Goal: Task Accomplishment & Management: Manage account settings

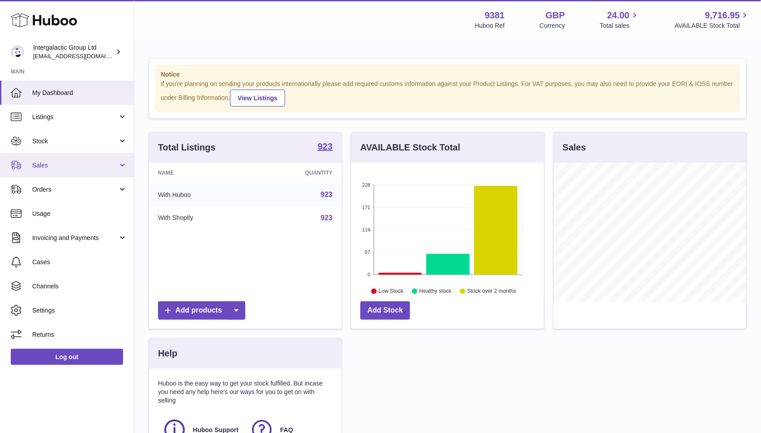
click at [54, 168] on span "Sales" at bounding box center [75, 165] width 86 height 9
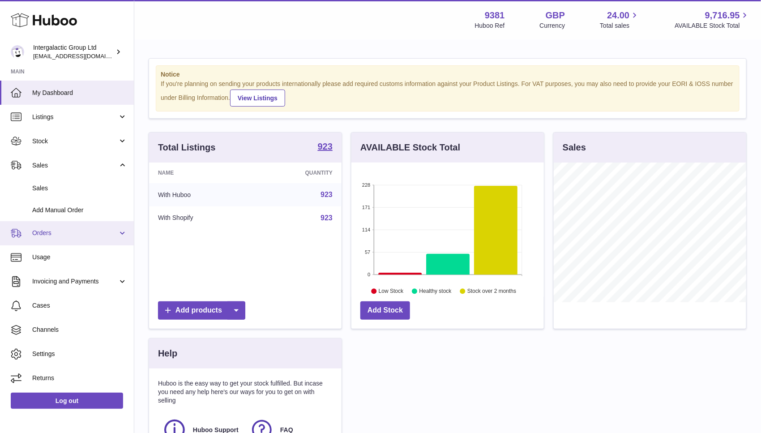
click at [53, 237] on link "Orders" at bounding box center [67, 233] width 134 height 24
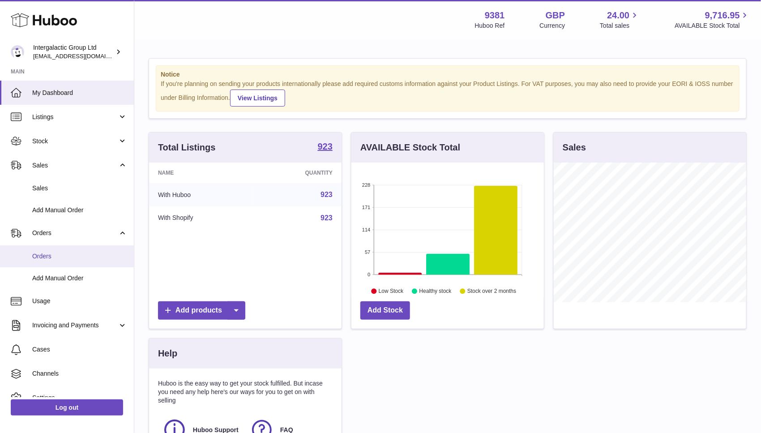
click at [57, 261] on link "Orders" at bounding box center [67, 256] width 134 height 22
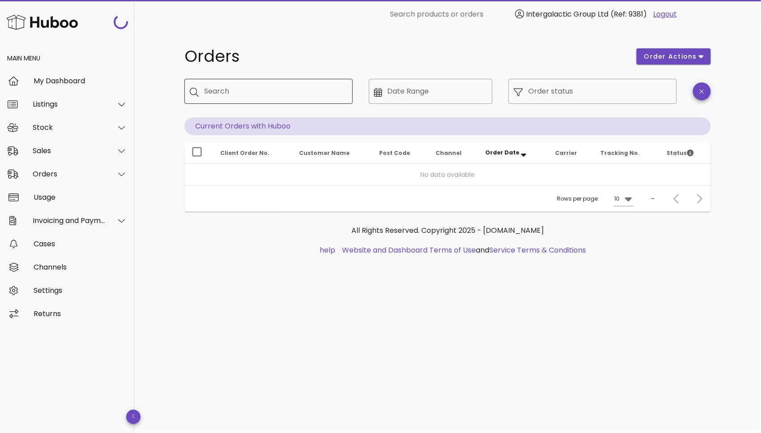
click at [297, 92] on input "Search" at bounding box center [275, 91] width 142 height 14
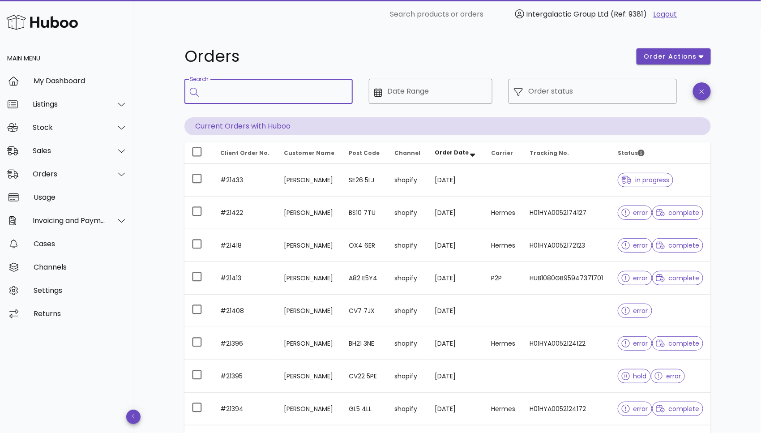
paste input "*****"
type input "*****"
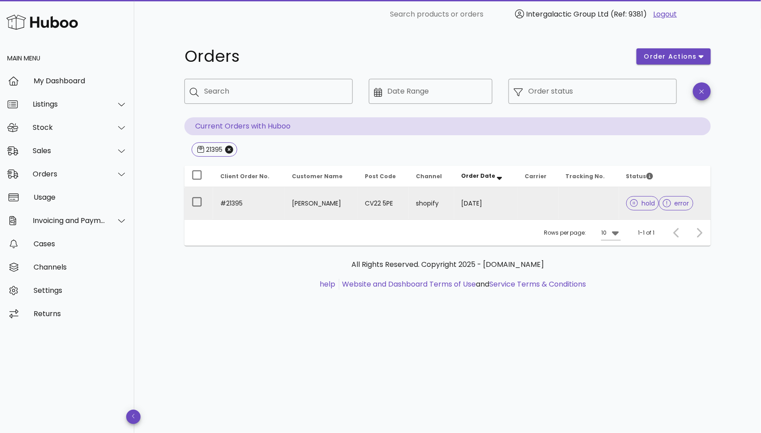
click at [675, 206] on span "error" at bounding box center [676, 203] width 26 height 6
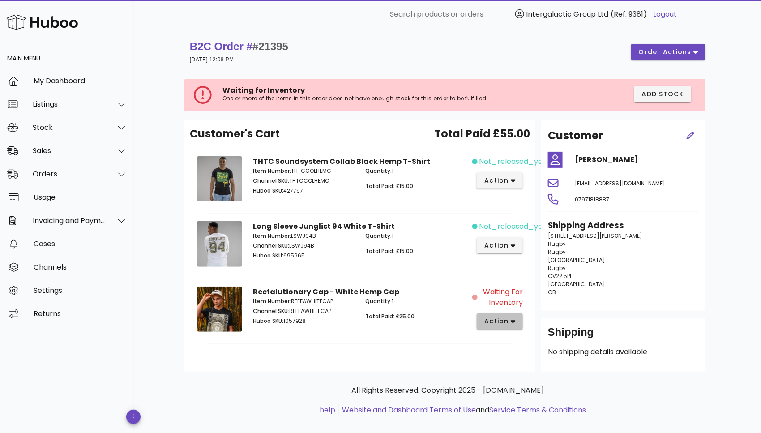
click at [509, 321] on span "action" at bounding box center [496, 321] width 25 height 9
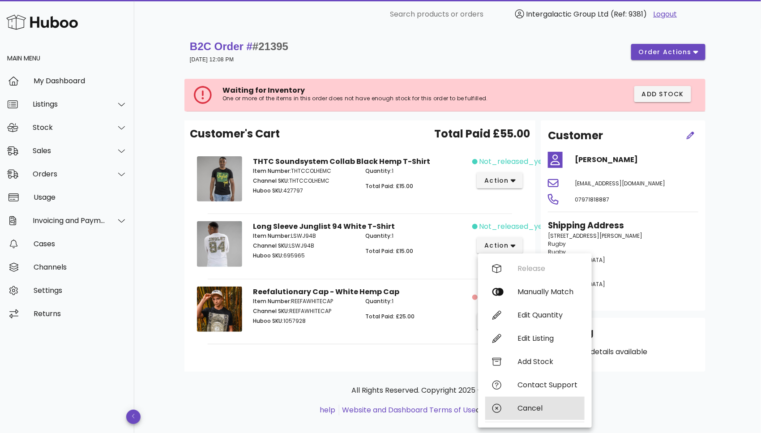
click at [530, 406] on div "Cancel" at bounding box center [548, 408] width 60 height 9
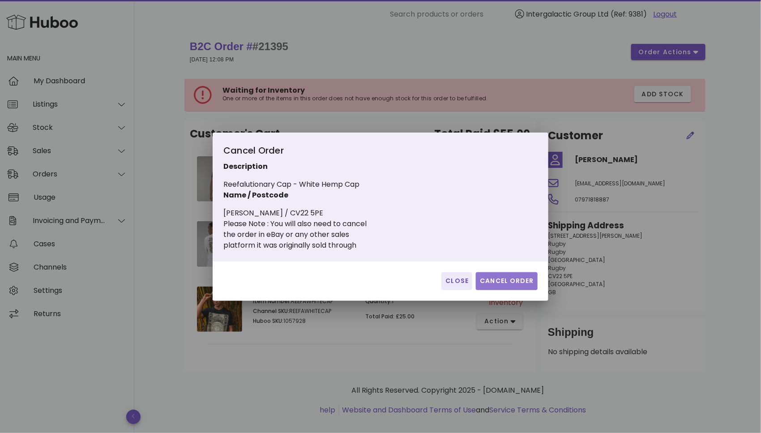
click at [500, 276] on span "Cancel Order" at bounding box center [507, 280] width 55 height 9
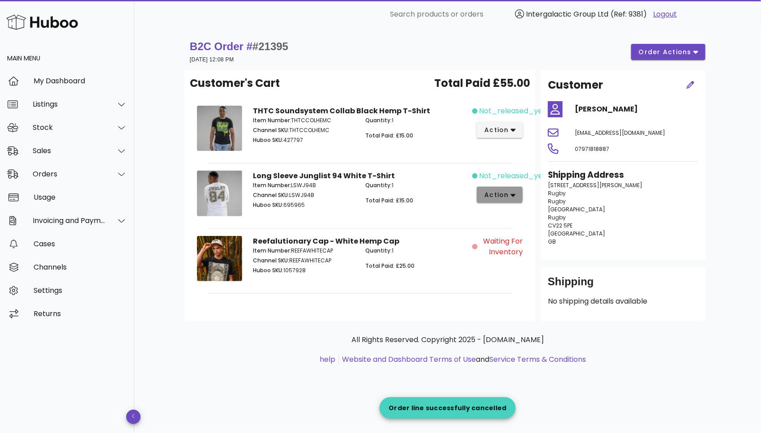
click at [508, 193] on span "action" at bounding box center [496, 194] width 25 height 9
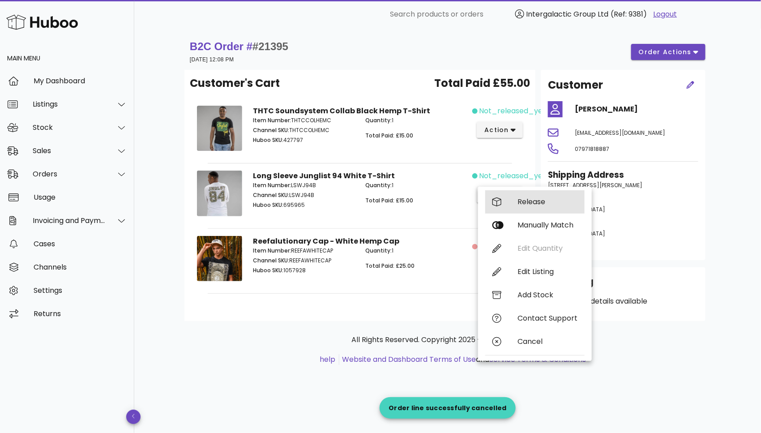
click at [519, 200] on div "Release" at bounding box center [548, 201] width 60 height 9
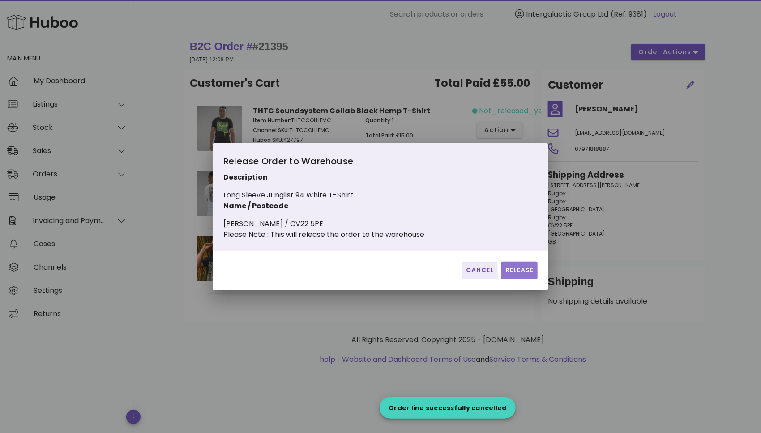
click at [519, 273] on span "Release" at bounding box center [519, 270] width 29 height 9
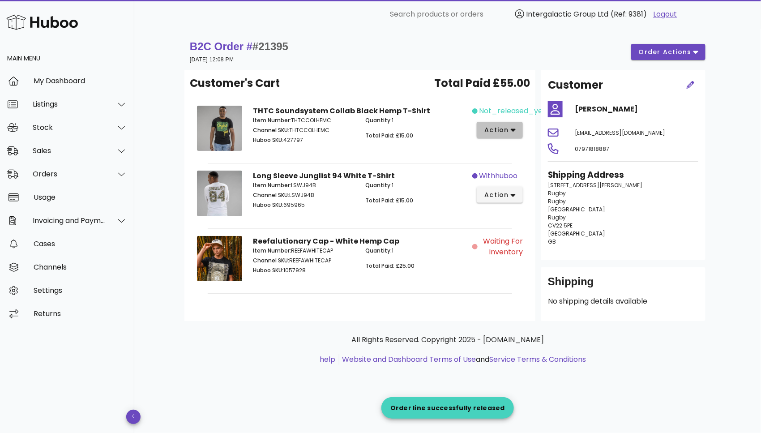
click at [512, 133] on icon "button" at bounding box center [513, 130] width 5 height 8
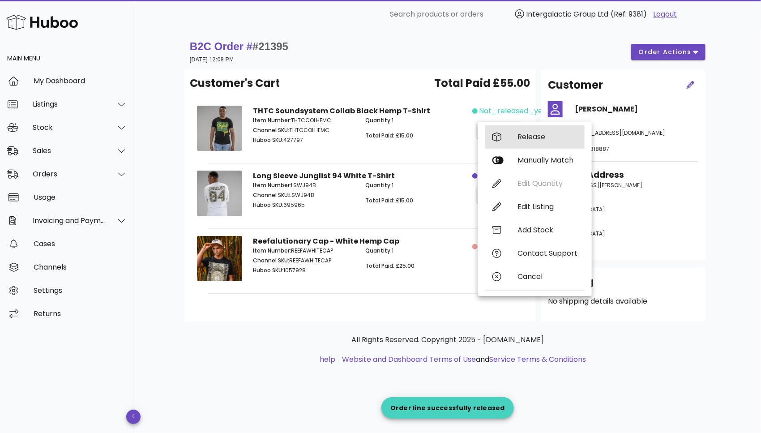
click at [524, 136] on div "Release" at bounding box center [548, 137] width 60 height 9
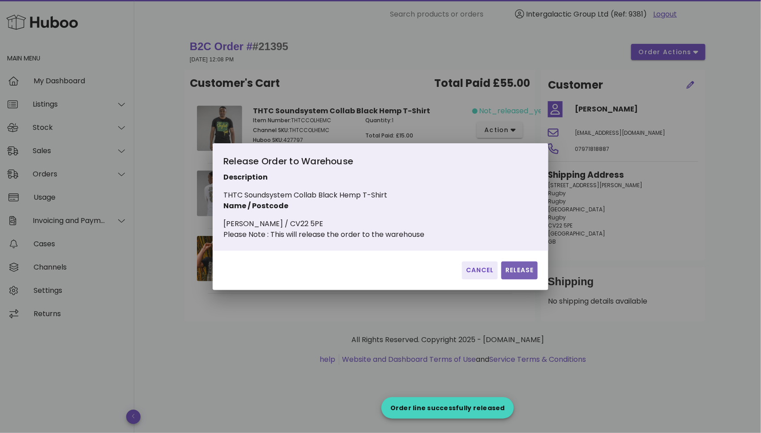
click at [517, 272] on span "Release" at bounding box center [519, 270] width 29 height 9
